Goal: Transaction & Acquisition: Download file/media

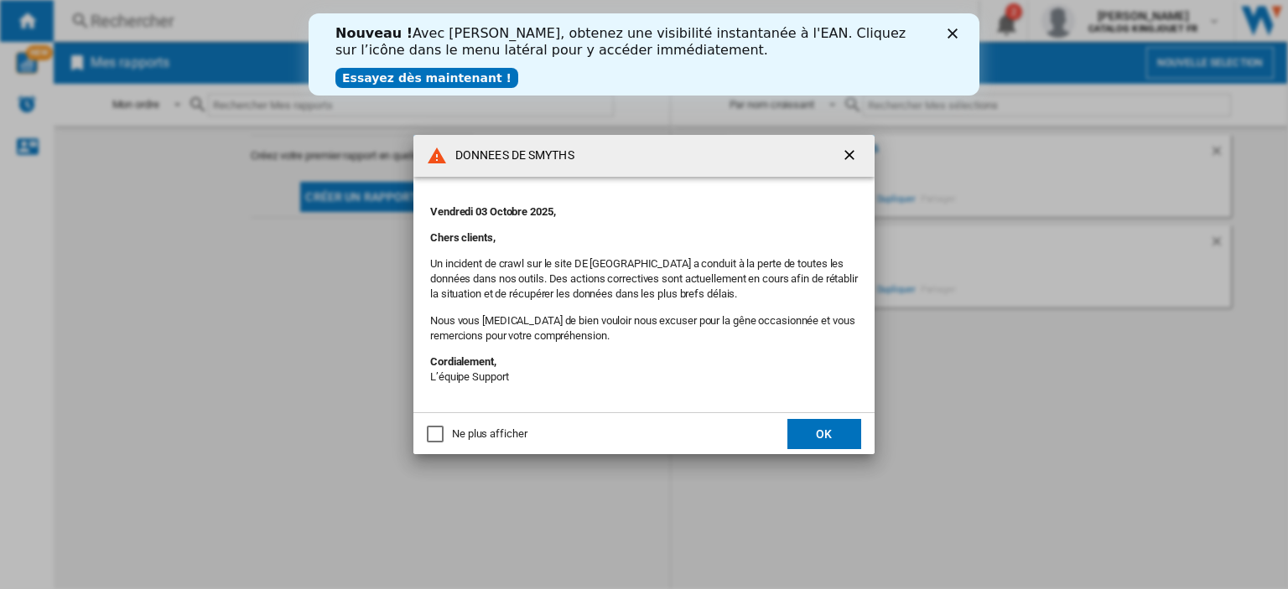
click at [485, 433] on div "Ne plus afficher" at bounding box center [489, 434] width 75 height 15
click at [802, 432] on button "OK" at bounding box center [824, 434] width 74 height 30
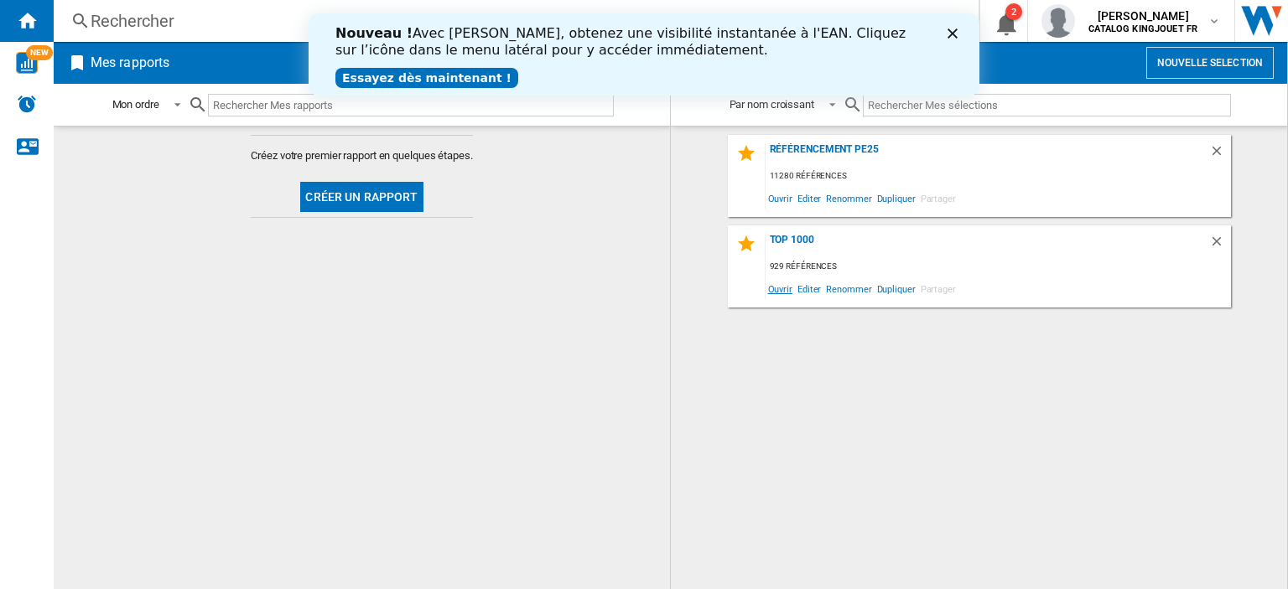
click at [785, 291] on span "Ouvrir" at bounding box center [779, 288] width 29 height 23
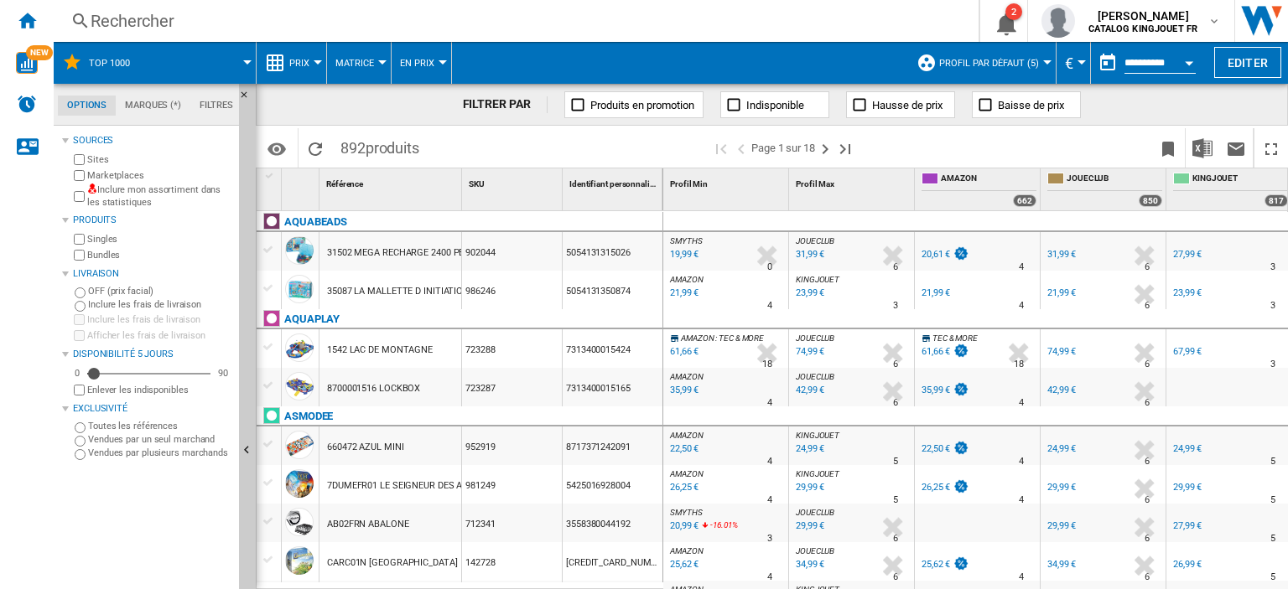
click at [107, 169] on label "Marketplaces" at bounding box center [159, 175] width 145 height 13
click at [90, 249] on label "Bundles" at bounding box center [159, 255] width 145 height 13
click at [1205, 150] on img "Télécharger au format Excel" at bounding box center [1202, 148] width 20 height 20
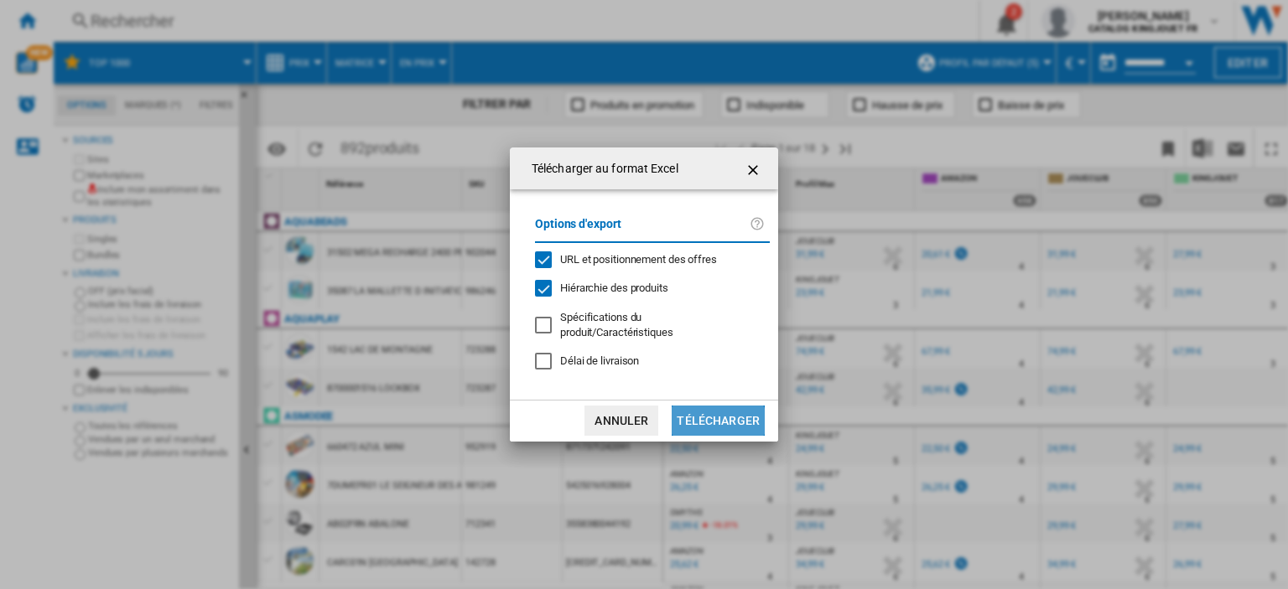
click at [697, 434] on button "Télécharger" at bounding box center [717, 421] width 93 height 30
